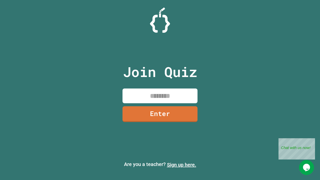
click at [182, 165] on link "Sign up here." at bounding box center [181, 165] width 29 height 6
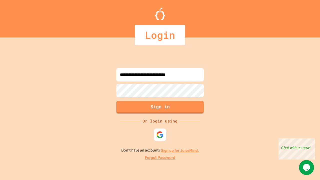
type input "**********"
